Goal: Complete application form: Complete application form

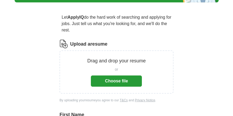
scroll to position [42, 0]
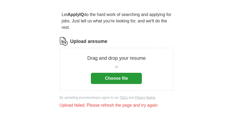
click at [111, 81] on button "Choose file" at bounding box center [116, 78] width 51 height 11
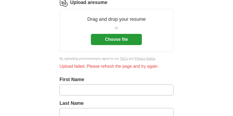
scroll to position [76, 0]
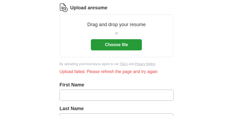
click at [122, 44] on button "Choose file" at bounding box center [116, 44] width 51 height 11
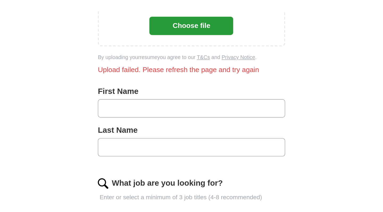
scroll to position [118, 0]
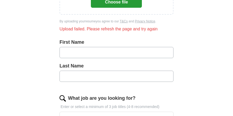
click at [104, 5] on button "Choose file" at bounding box center [116, 2] width 51 height 11
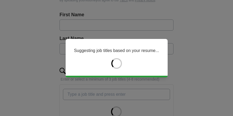
type input "*******"
type input "********"
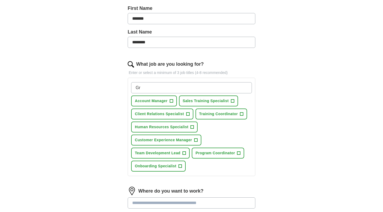
type input "G"
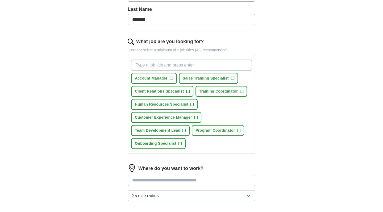
scroll to position [148, 0]
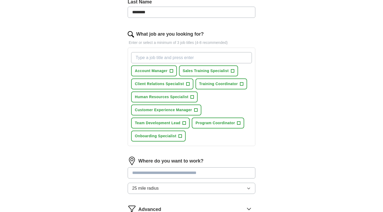
click at [198, 187] on div "Where do you want to work? 25 mile radius" at bounding box center [192, 178] width 128 height 42
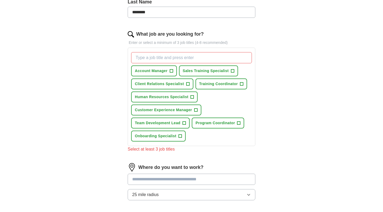
click at [198, 187] on div "Where do you want to work? 25 mile radius" at bounding box center [192, 184] width 128 height 42
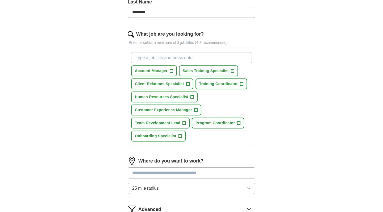
click at [180, 59] on input "What job are you looking for?" at bounding box center [191, 57] width 121 height 11
type input "G"
click at [233, 70] on span "+" at bounding box center [232, 71] width 3 height 4
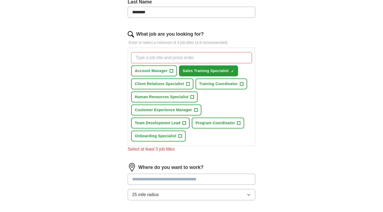
click at [195, 111] on span "+" at bounding box center [195, 110] width 3 height 4
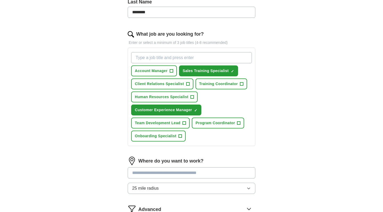
click at [175, 54] on input "What job are you looking for?" at bounding box center [191, 57] width 121 height 11
type input "Graphic design"
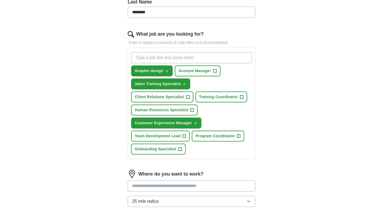
click at [0, 0] on span "×" at bounding box center [0, 0] width 0 height 0
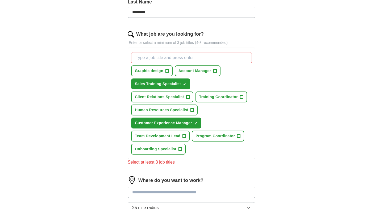
click at [168, 59] on input "What job are you looking for?" at bounding box center [191, 57] width 121 height 11
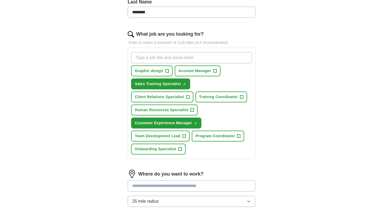
type input "r"
type input "Graphic Designer"
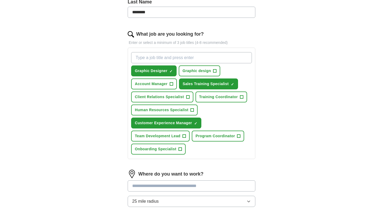
click at [186, 97] on span "+" at bounding box center [187, 97] width 3 height 4
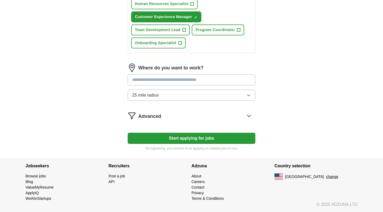
scroll to position [254, 0]
click at [150, 96] on span "25 mile radius" at bounding box center [145, 95] width 27 height 6
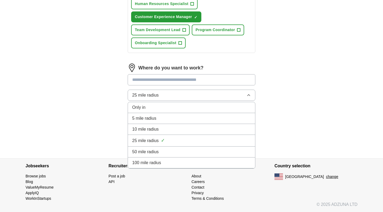
click at [149, 148] on li "50 mile radius" at bounding box center [191, 152] width 127 height 11
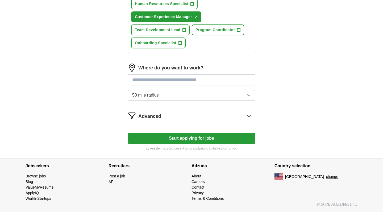
click at [170, 80] on input "text" at bounding box center [192, 79] width 128 height 11
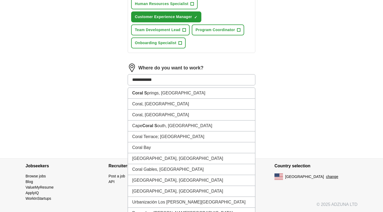
type input "**********"
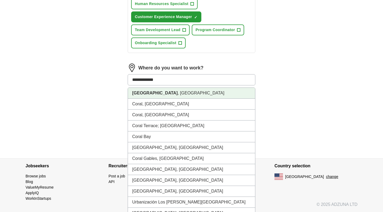
click at [166, 93] on li "[GEOGRAPHIC_DATA] , [GEOGRAPHIC_DATA]" at bounding box center [191, 93] width 127 height 11
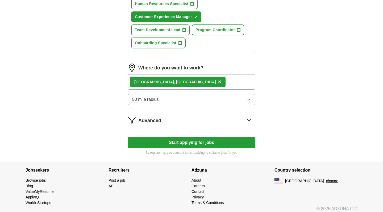
click at [212, 84] on div "[GEOGRAPHIC_DATA] , [GEOGRAPHIC_DATA] ×" at bounding box center [192, 81] width 128 height 15
click at [216, 81] on div "[GEOGRAPHIC_DATA] , [GEOGRAPHIC_DATA] ×" at bounding box center [192, 81] width 128 height 15
click at [189, 83] on div "[GEOGRAPHIC_DATA] , [GEOGRAPHIC_DATA] ×" at bounding box center [192, 81] width 128 height 15
click at [201, 84] on div "[GEOGRAPHIC_DATA] , [GEOGRAPHIC_DATA] ×" at bounding box center [192, 81] width 128 height 15
click at [205, 100] on button "50 mile radius" at bounding box center [192, 99] width 128 height 11
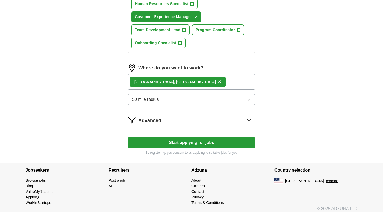
click at [144, 122] on span "Advanced" at bounding box center [149, 120] width 23 height 7
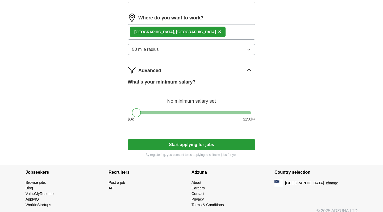
scroll to position [305, 0]
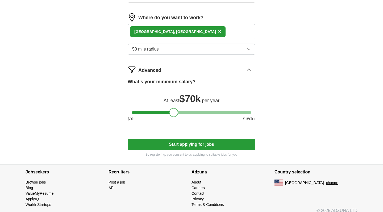
drag, startPoint x: 136, startPoint y: 113, endPoint x: 173, endPoint y: 109, distance: 37.2
click at [173, 109] on div at bounding box center [173, 112] width 9 height 9
click at [182, 146] on button "Start applying for jobs" at bounding box center [192, 144] width 128 height 11
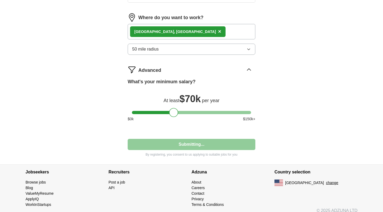
scroll to position [75, 0]
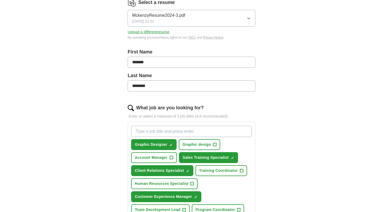
select select "**"
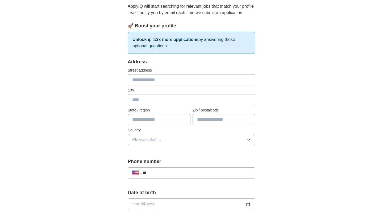
scroll to position [59, 0]
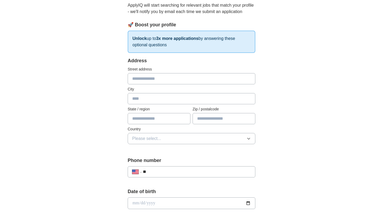
click at [165, 86] on div "Address Street address City State / region Zip / postalcode Country Please sele…" at bounding box center [192, 103] width 128 height 93
type input "*"
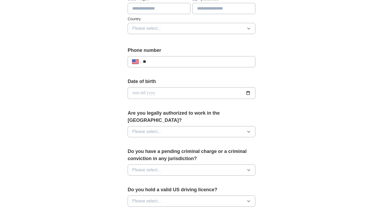
scroll to position [170, 0]
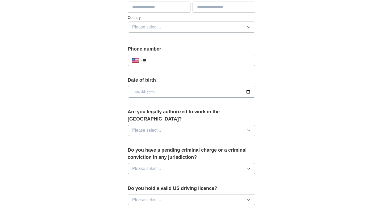
click at [238, 125] on button "Please select..." at bounding box center [192, 130] width 128 height 11
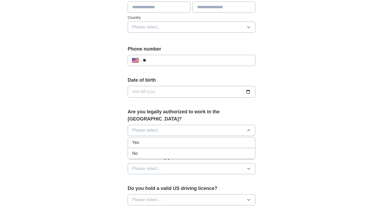
click at [207, 139] on div "Yes" at bounding box center [191, 142] width 119 height 6
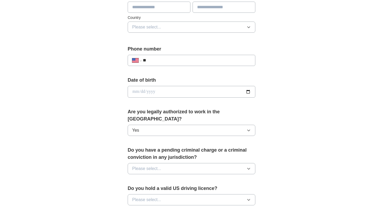
click at [205, 163] on button "Please select..." at bounding box center [192, 168] width 128 height 11
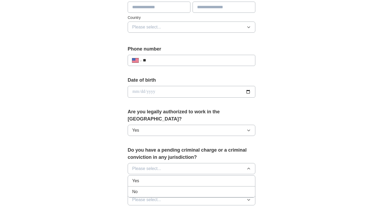
click at [192, 187] on li "No" at bounding box center [191, 192] width 127 height 11
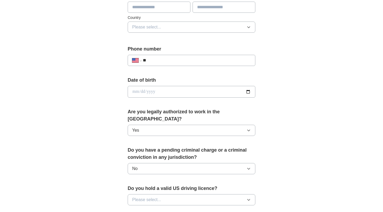
click at [191, 187] on button "Please select..." at bounding box center [192, 199] width 128 height 11
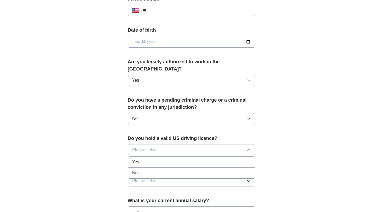
scroll to position [229, 0]
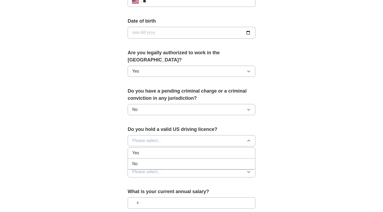
click at [169, 150] on div "Yes" at bounding box center [191, 153] width 119 height 6
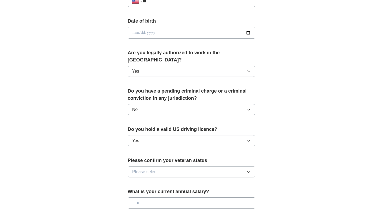
click at [169, 166] on button "Please select..." at bounding box center [192, 171] width 128 height 11
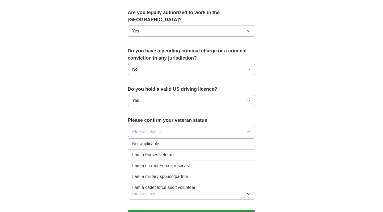
scroll to position [270, 0]
click at [157, 140] on span "Not applicable" at bounding box center [145, 143] width 27 height 6
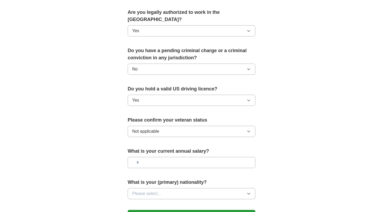
click at [162, 157] on input "text" at bounding box center [192, 162] width 128 height 11
type input "*******"
click at [189, 187] on button "Please select..." at bounding box center [192, 193] width 128 height 11
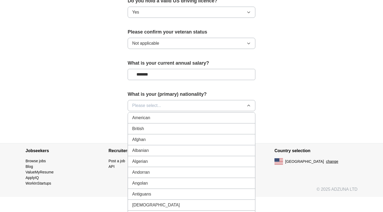
scroll to position [0, 0]
click at [162, 115] on div "American" at bounding box center [191, 118] width 119 height 6
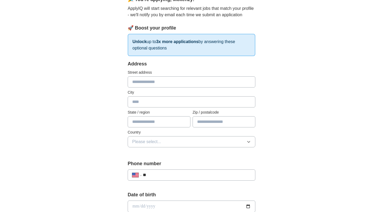
scroll to position [37, 0]
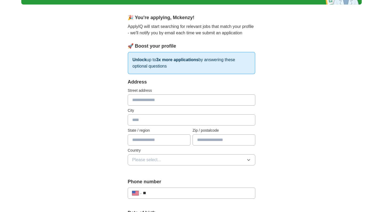
click at [176, 98] on input "text" at bounding box center [192, 99] width 128 height 11
type input "**********"
type input "*******"
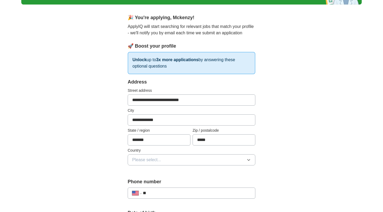
type input "*****"
click at [144, 161] on span "Please select..." at bounding box center [146, 160] width 29 height 6
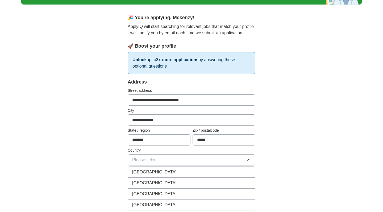
click at [151, 181] on span "[GEOGRAPHIC_DATA]" at bounding box center [154, 183] width 44 height 6
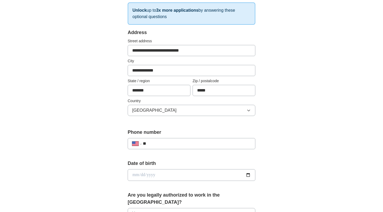
scroll to position [118, 0]
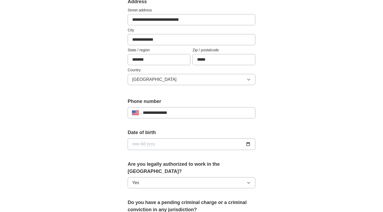
type input "**********"
click at [157, 142] on input "date" at bounding box center [192, 144] width 128 height 12
click at [154, 144] on input "**********" at bounding box center [192, 144] width 128 height 12
type input "**********"
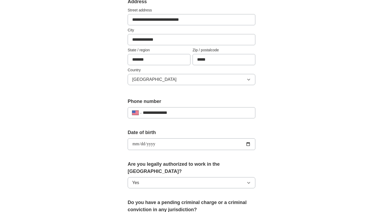
click at [184, 152] on div "**********" at bounding box center [192, 141] width 128 height 25
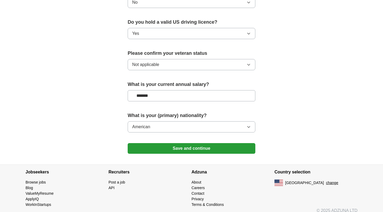
scroll to position [336, 0]
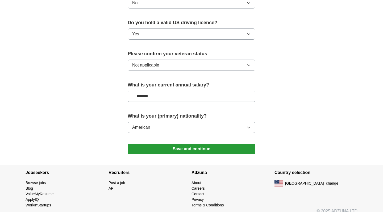
click at [181, 144] on button "Save and continue" at bounding box center [192, 149] width 128 height 11
